Goal: Ask a question: Seek information or help from site administrators or community

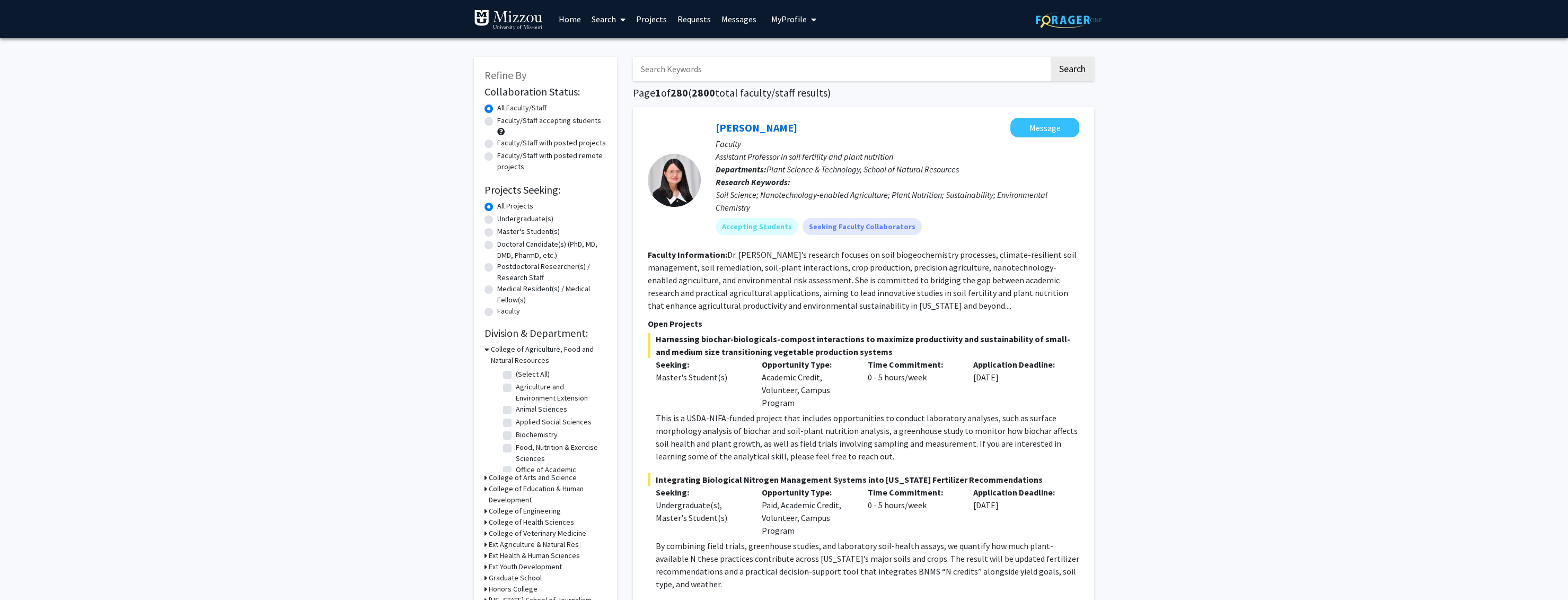
click at [497, 221] on label "Undergraduate(s)" at bounding box center [525, 219] width 56 height 11
click at [497, 220] on input "Undergraduate(s)" at bounding box center [501, 217] width 7 height 7
radio input "true"
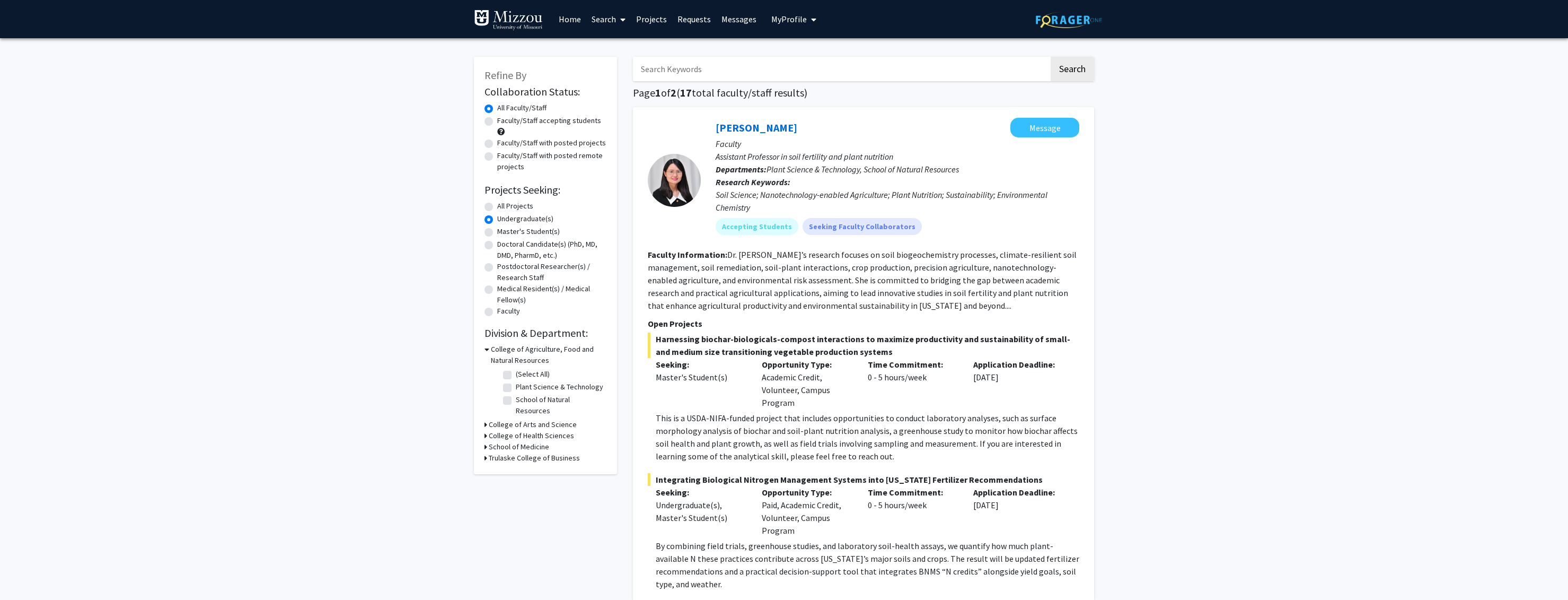
click at [770, 71] on input "Search Keywords" at bounding box center [841, 69] width 417 height 24
type input "audio"
click at [1051, 57] on button "Search" at bounding box center [1073, 69] width 43 height 24
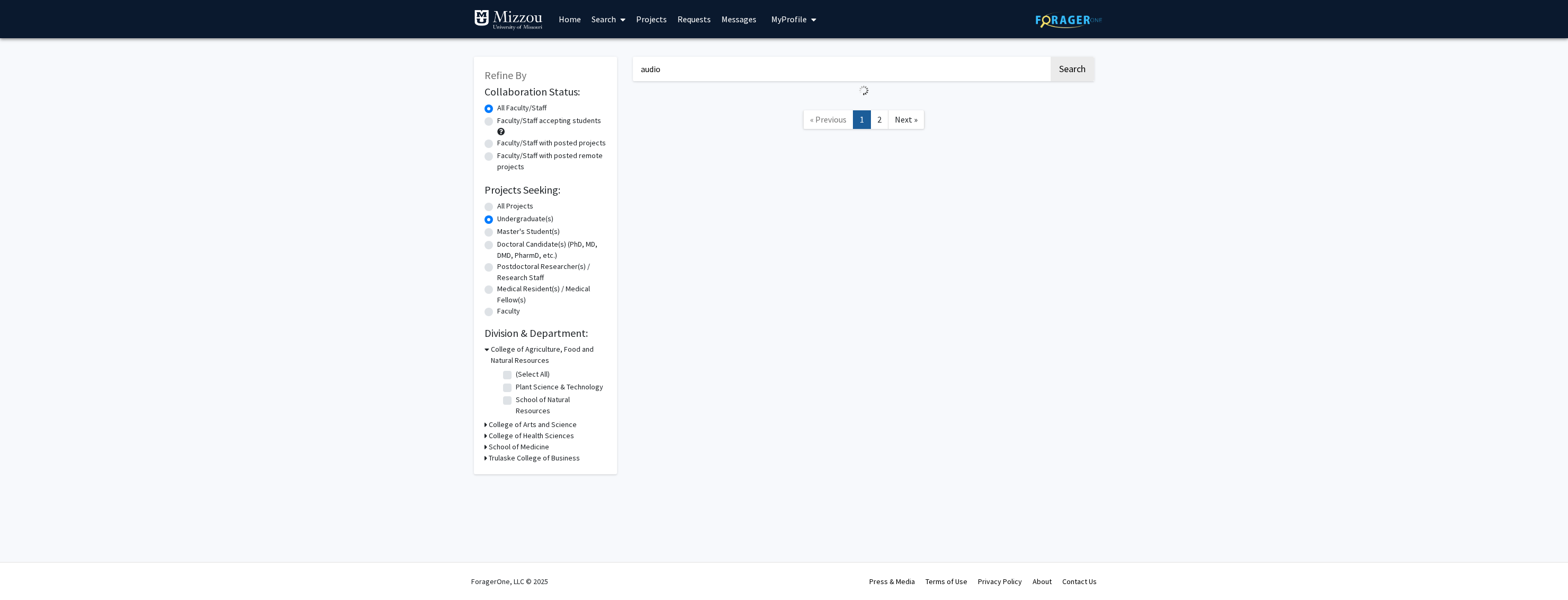
radio input "true"
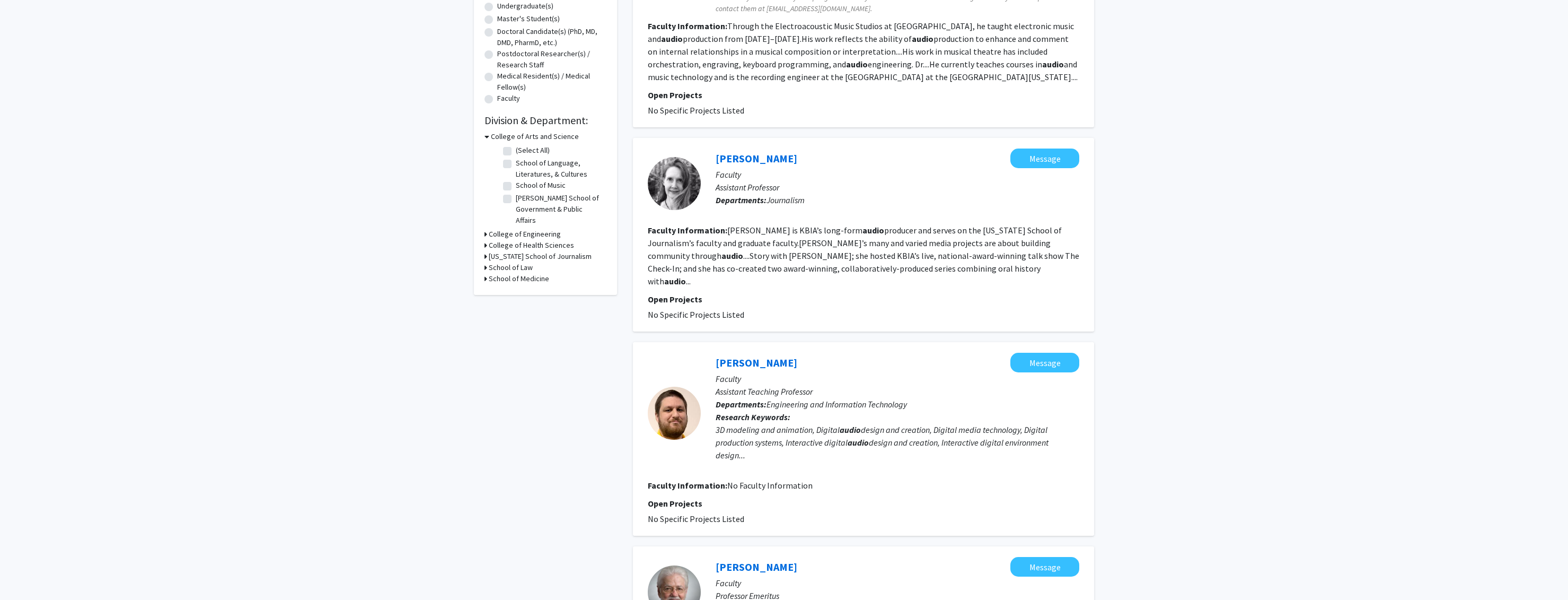
scroll to position [145, 0]
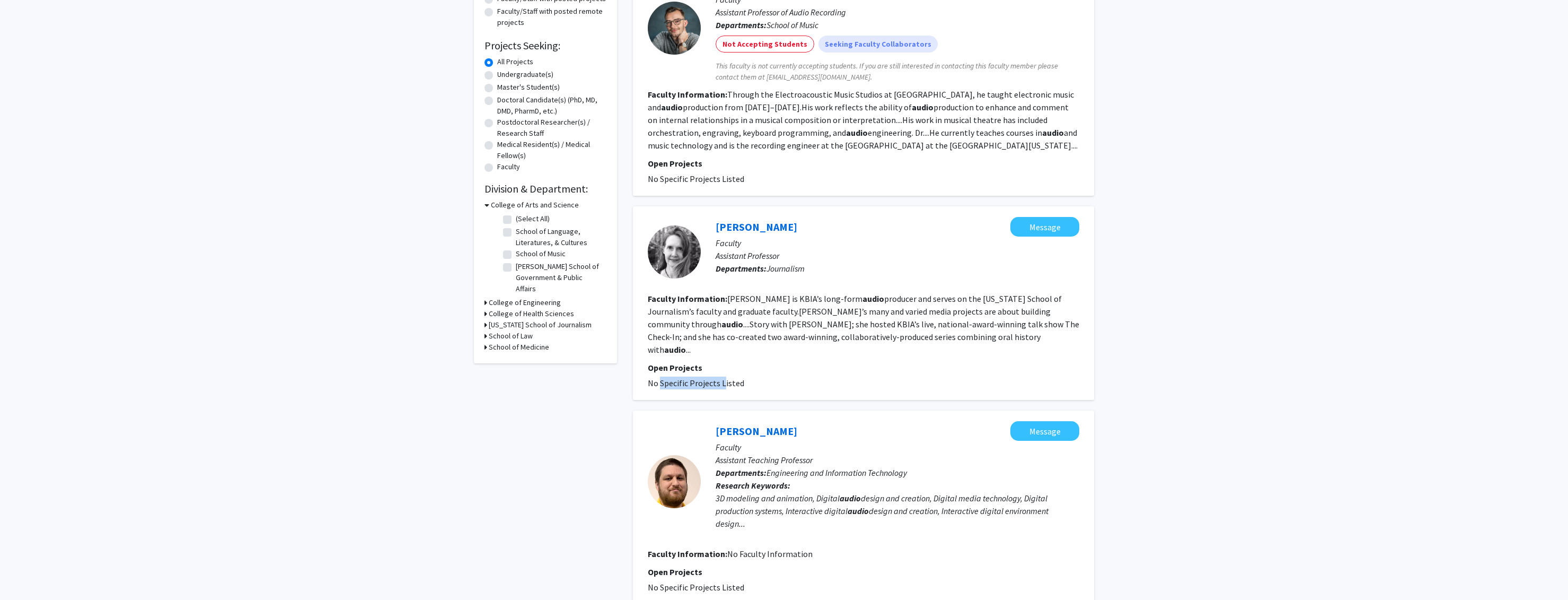
drag, startPoint x: 656, startPoint y: 370, endPoint x: 769, endPoint y: 371, distance: 113.0
click at [722, 378] on span "No Specific Projects Listed" at bounding box center [696, 383] width 97 height 11
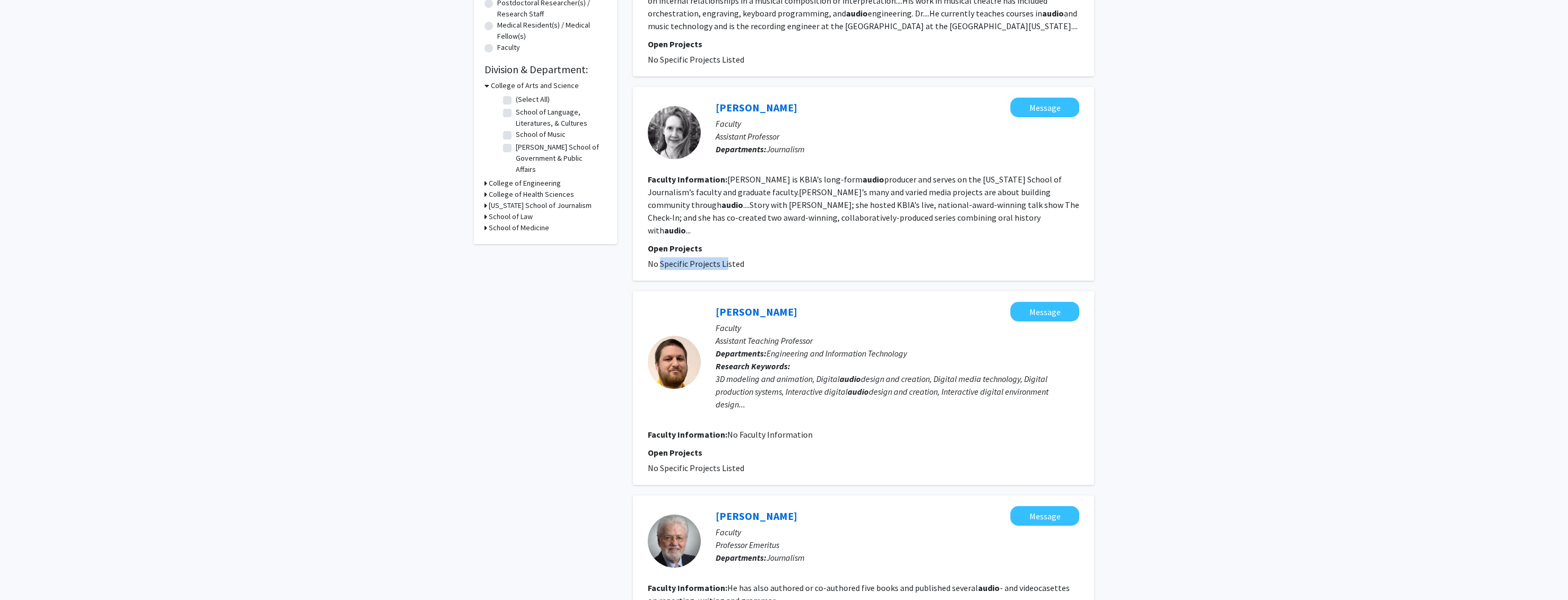
scroll to position [238, 0]
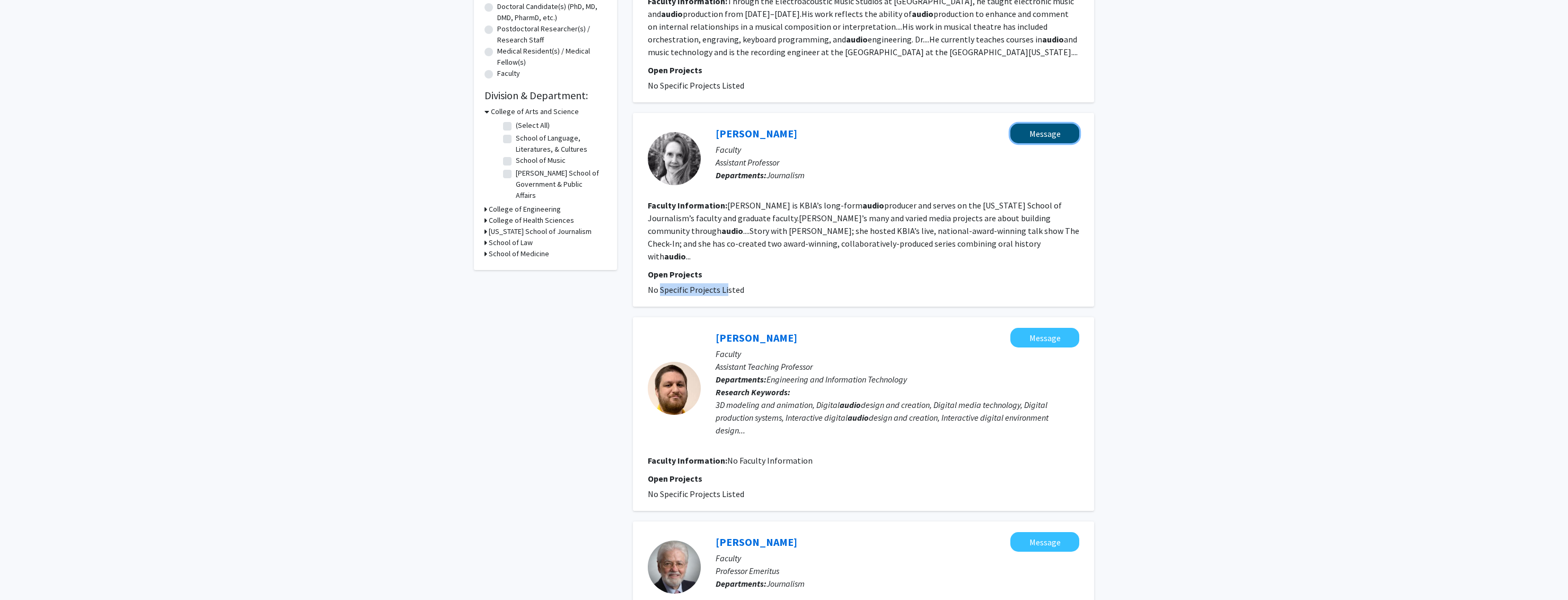
click at [1052, 134] on button "Message" at bounding box center [1045, 134] width 69 height 20
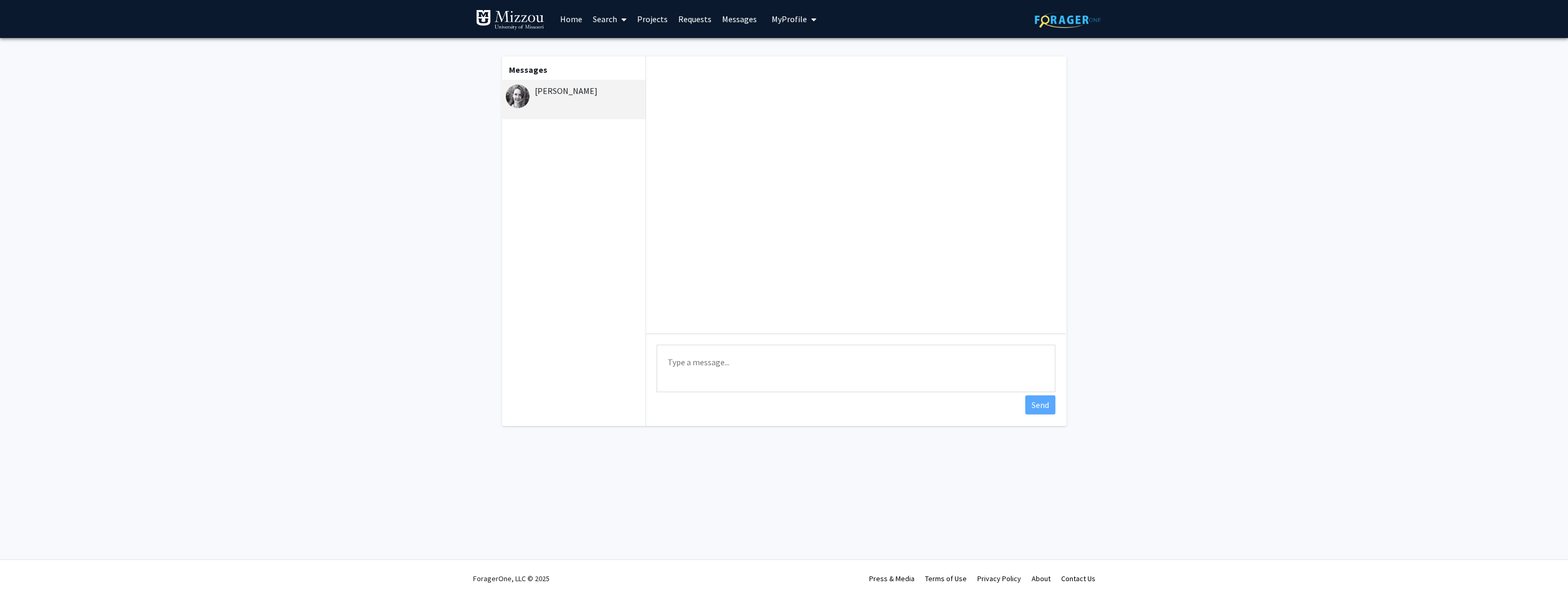
click at [752, 338] on div "Type a message Send" at bounding box center [856, 370] width 420 height 72
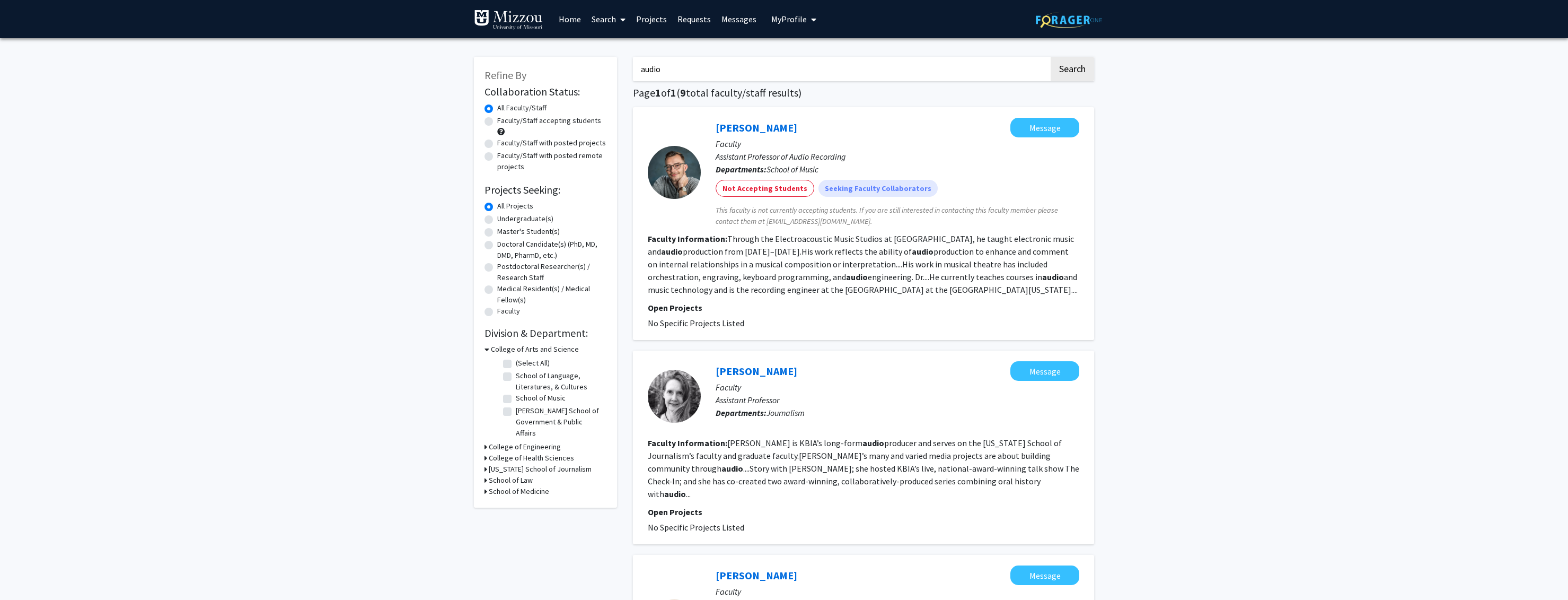
drag, startPoint x: 704, startPoint y: 71, endPoint x: 607, endPoint y: 72, distance: 97.0
click at [634, 72] on input "audio" at bounding box center [841, 69] width 417 height 24
click at [1051, 57] on button "Search" at bounding box center [1073, 69] width 43 height 24
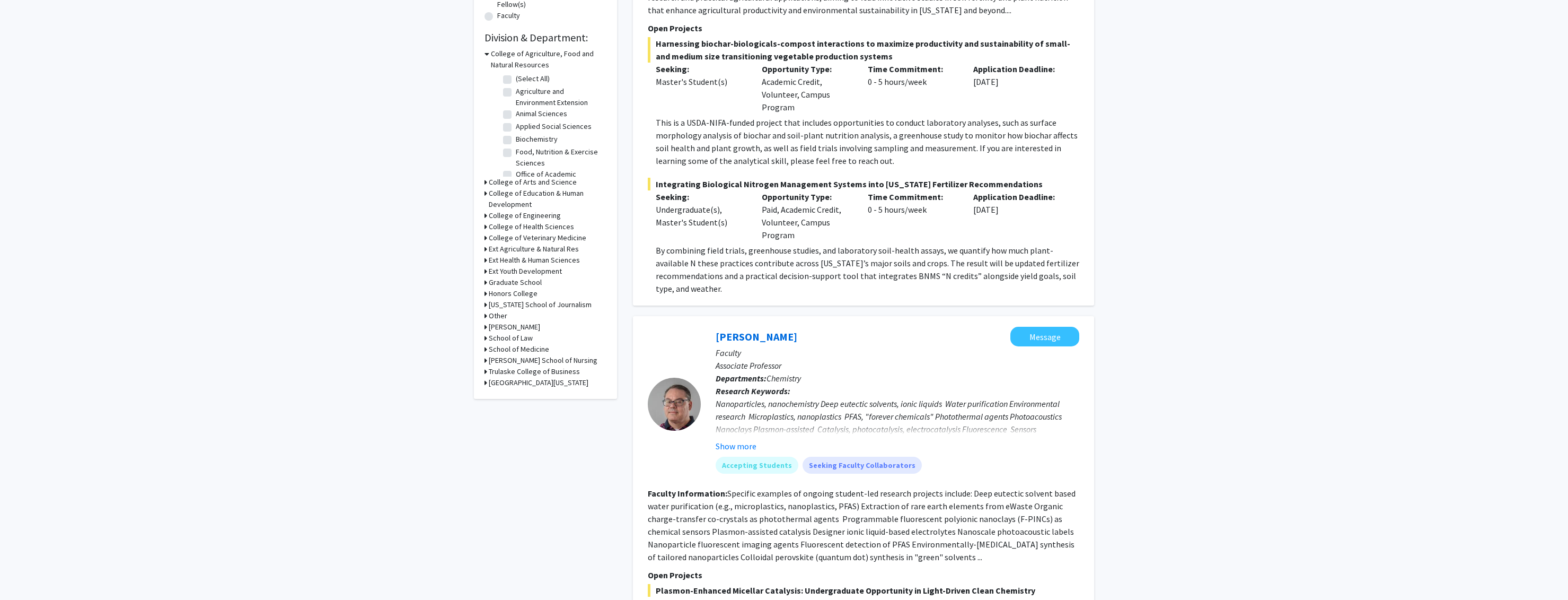
scroll to position [314, 0]
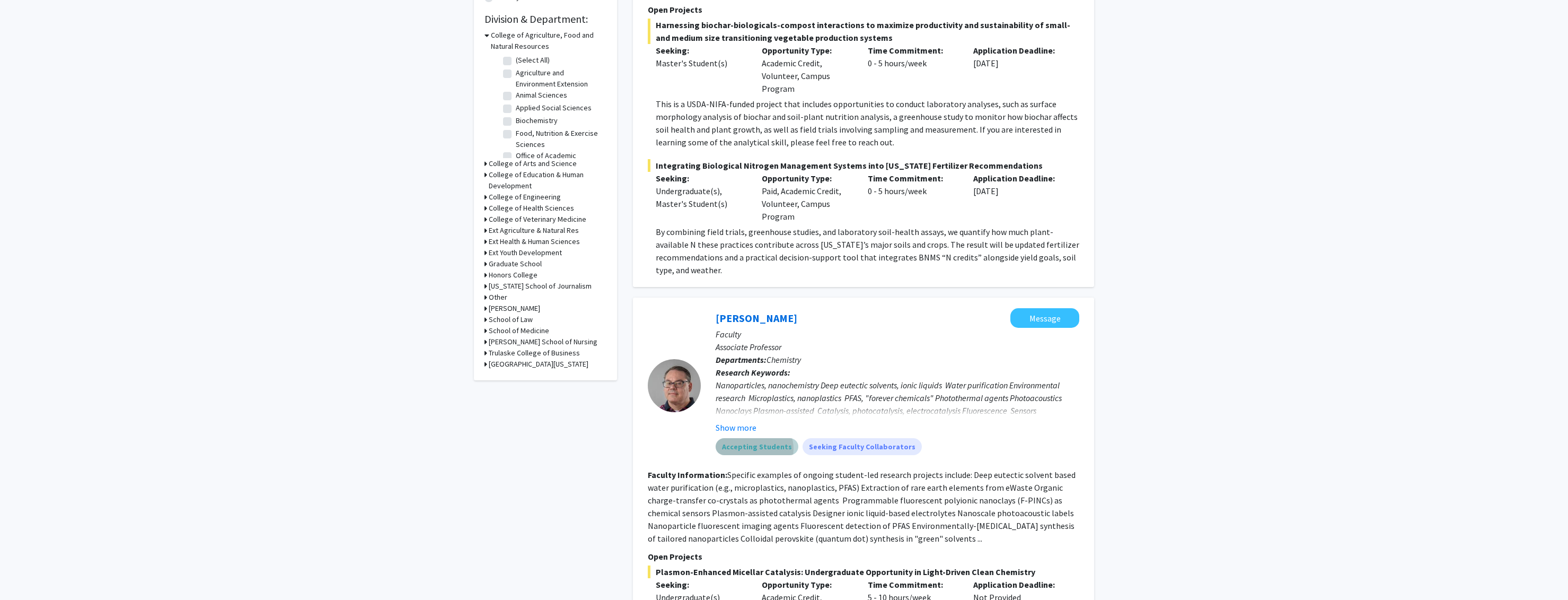
click at [754, 448] on mat-chip "Accepting Students" at bounding box center [757, 446] width 83 height 17
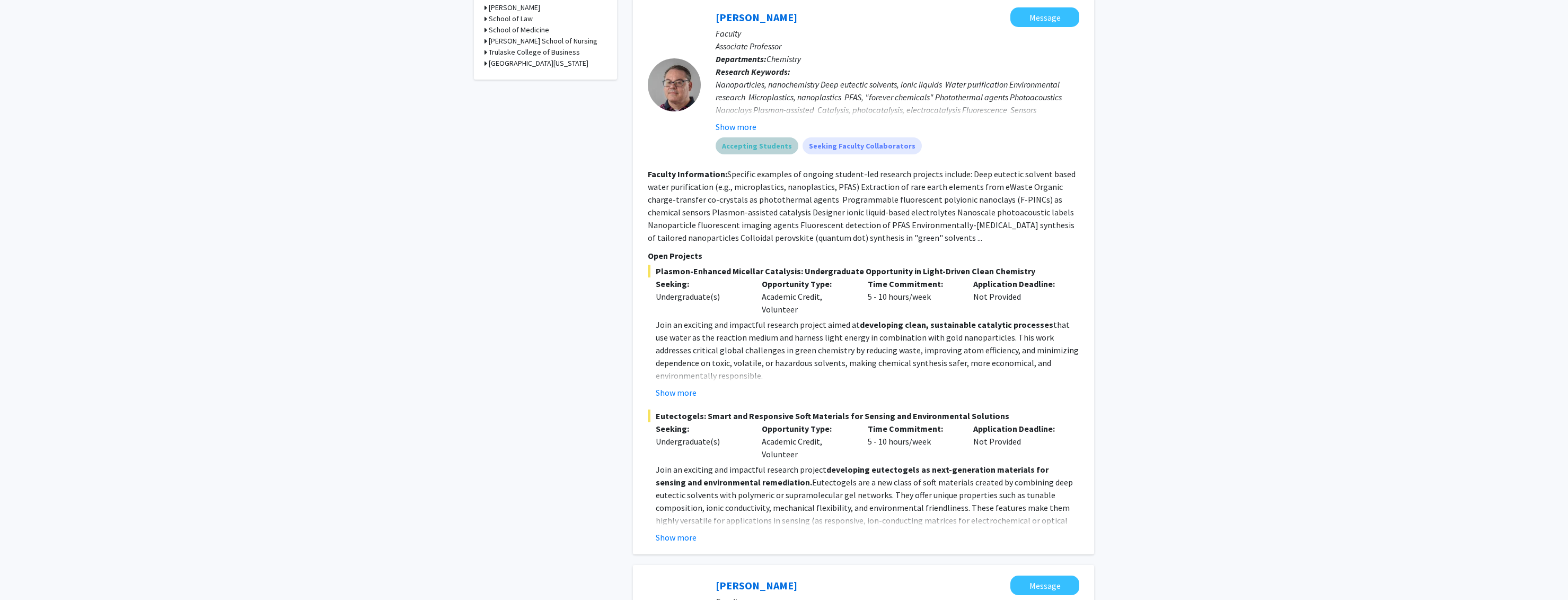
scroll to position [619, 0]
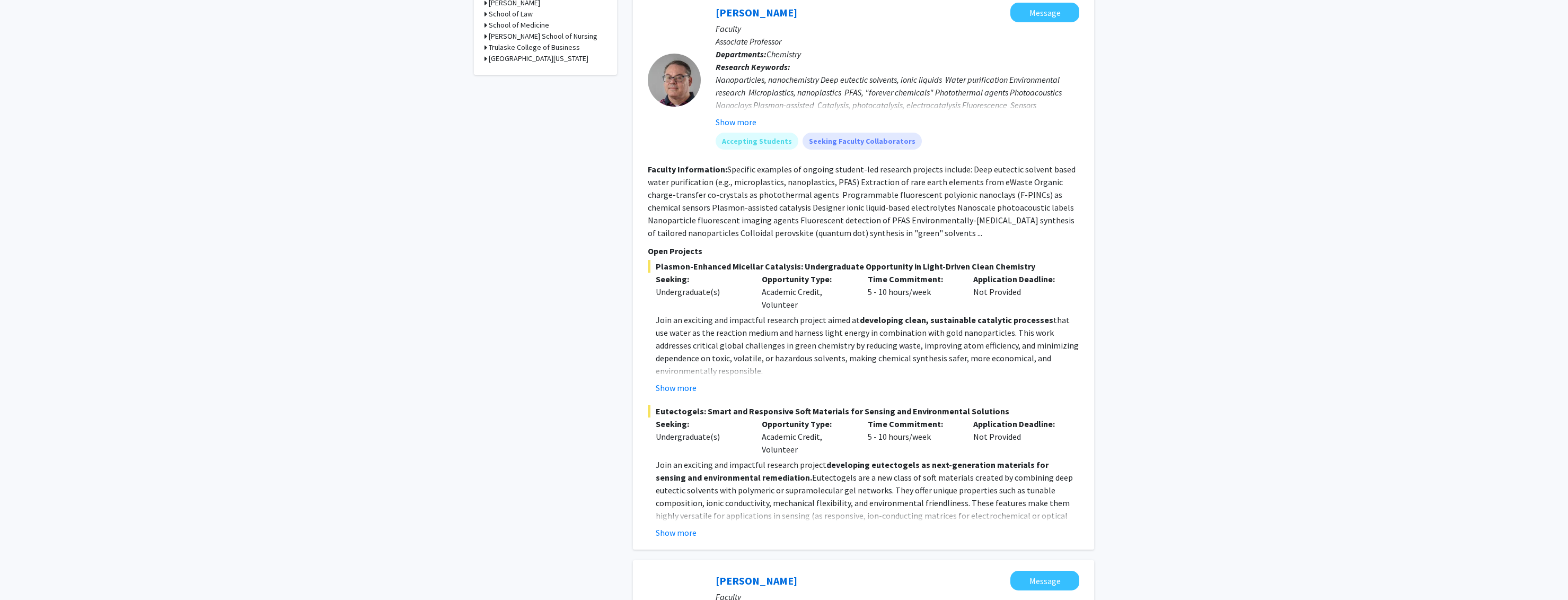
drag, startPoint x: 897, startPoint y: 304, endPoint x: 931, endPoint y: 299, distance: 34.4
click at [931, 299] on div "Time Commitment: 5 - 10 hours/week" at bounding box center [913, 292] width 106 height 38
drag, startPoint x: 797, startPoint y: 308, endPoint x: 773, endPoint y: 292, distance: 28.8
click at [773, 292] on div "Opportunity Type: Academic Credit, Volunteer" at bounding box center [806, 292] width 106 height 38
click at [804, 291] on div "Opportunity Type: Academic Credit, Volunteer" at bounding box center [806, 292] width 106 height 38
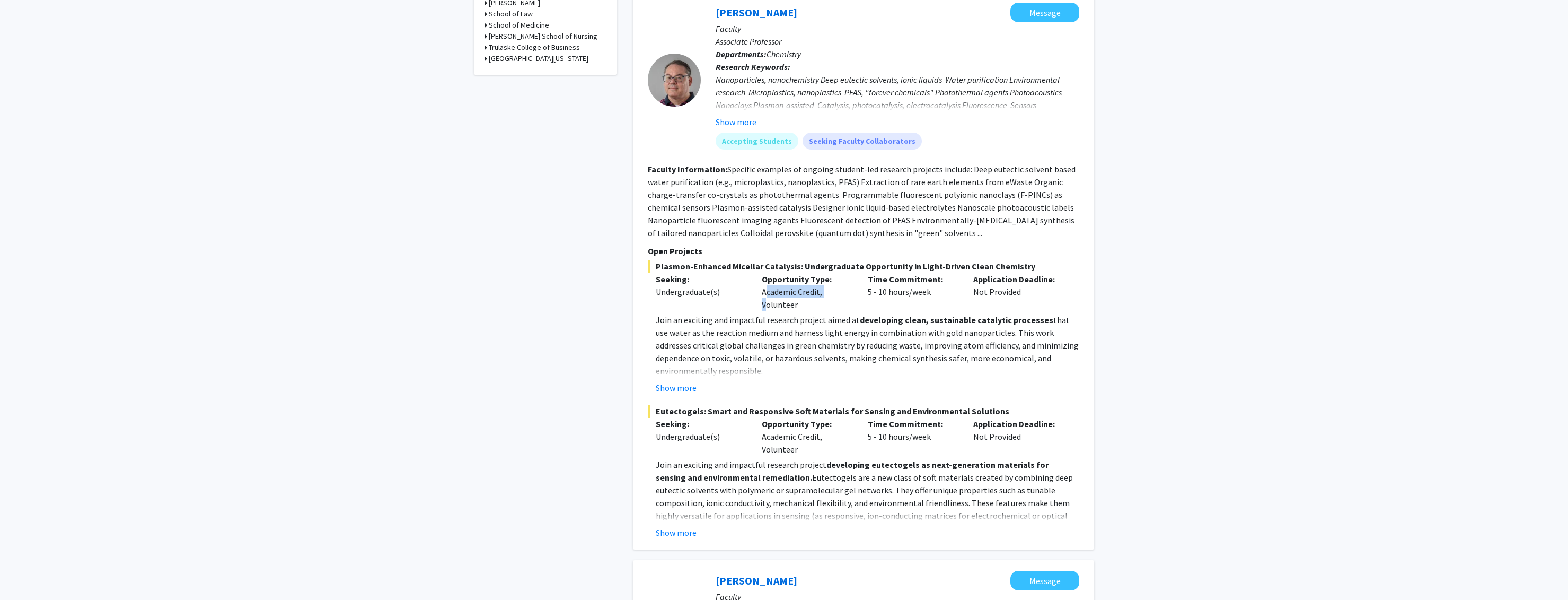
drag, startPoint x: 829, startPoint y: 295, endPoint x: 784, endPoint y: 300, distance: 45.3
click at [759, 295] on div "Opportunity Type: Academic Credit, Volunteer" at bounding box center [806, 292] width 106 height 38
drag, startPoint x: 806, startPoint y: 305, endPoint x: 767, endPoint y: 306, distance: 39.0
click at [767, 306] on div "Opportunity Type: Academic Credit, Volunteer" at bounding box center [806, 292] width 106 height 38
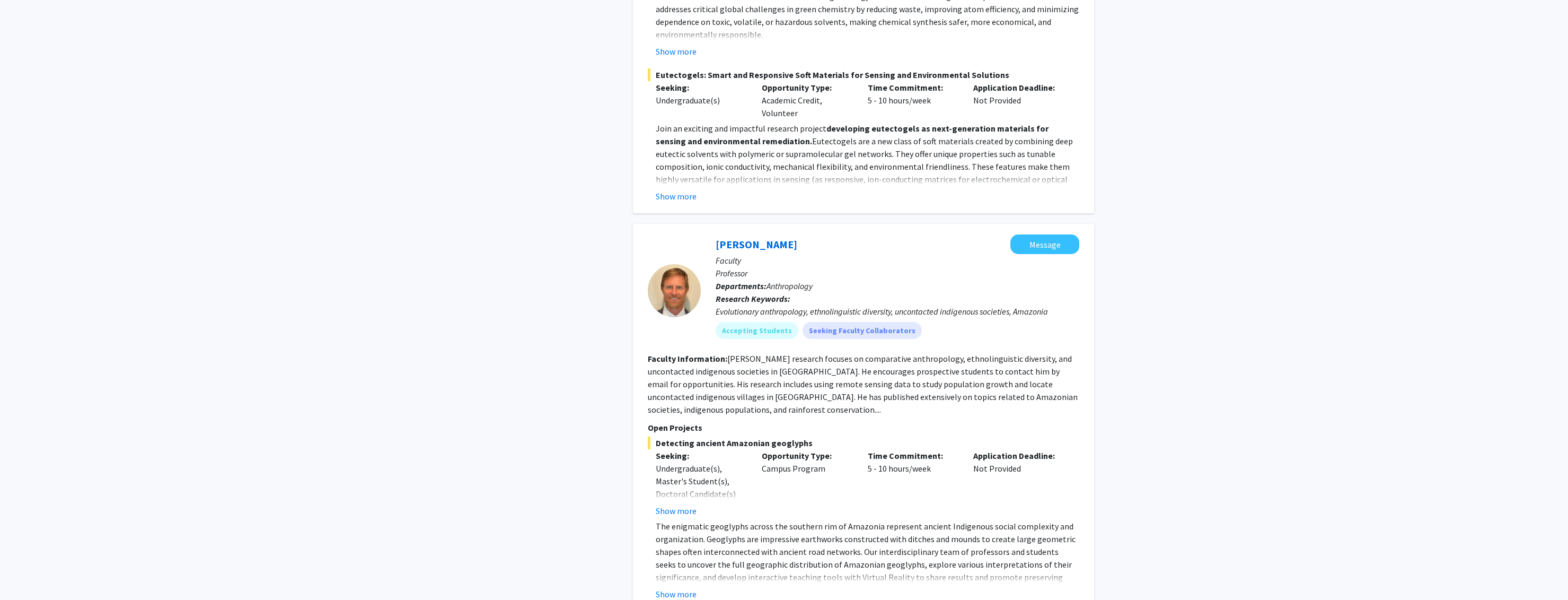
scroll to position [984, 0]
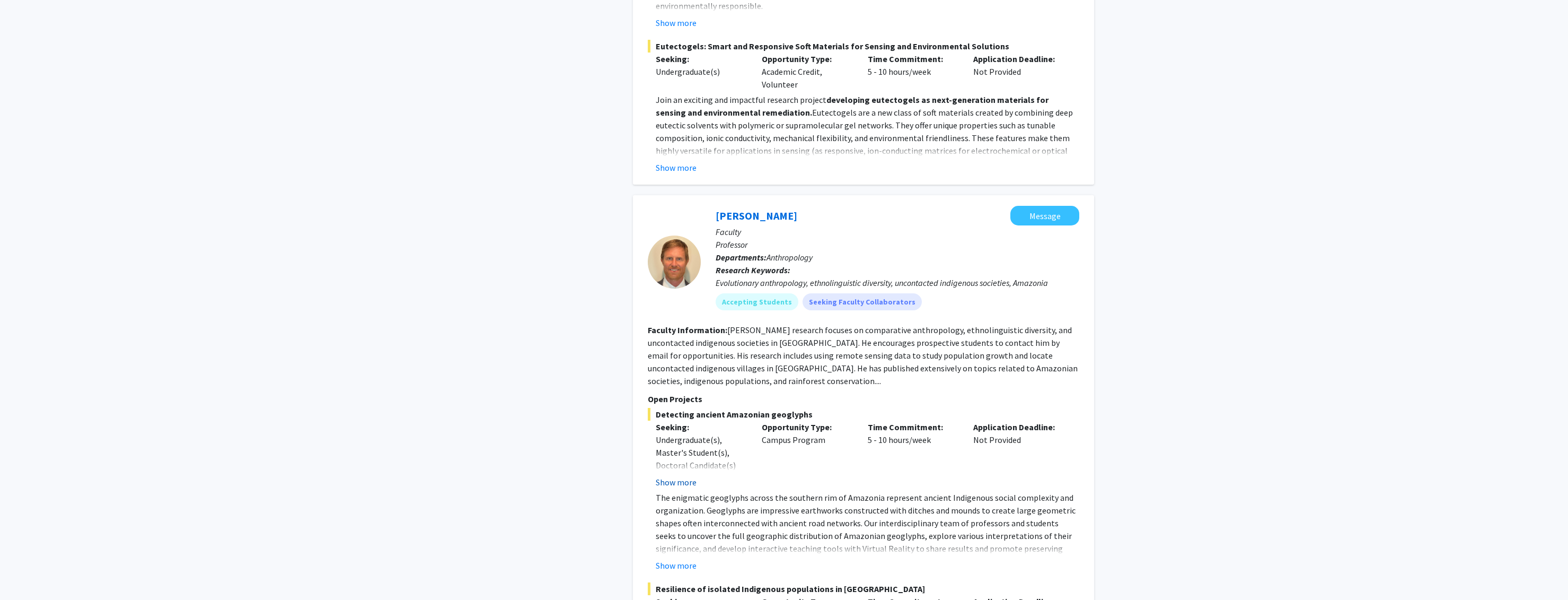
click at [690, 484] on button "Show more" at bounding box center [676, 482] width 41 height 13
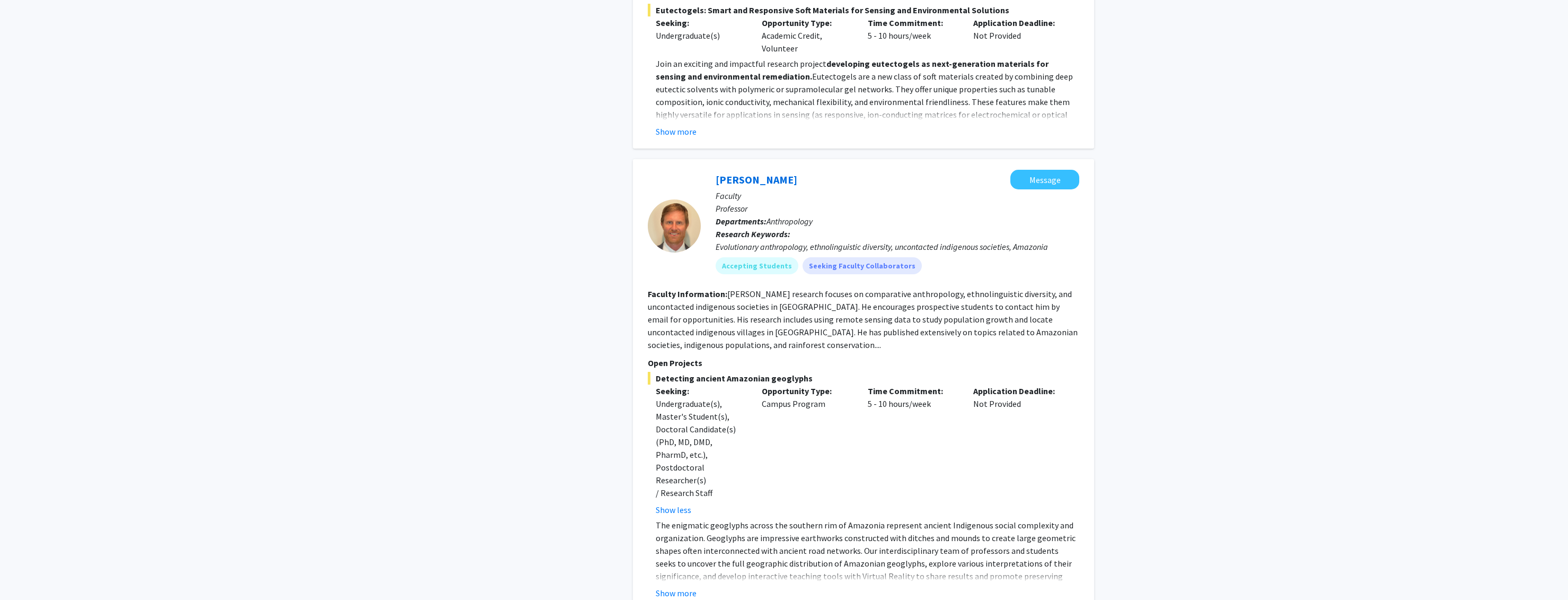
scroll to position [1027, 0]
